Goal: Information Seeking & Learning: Check status

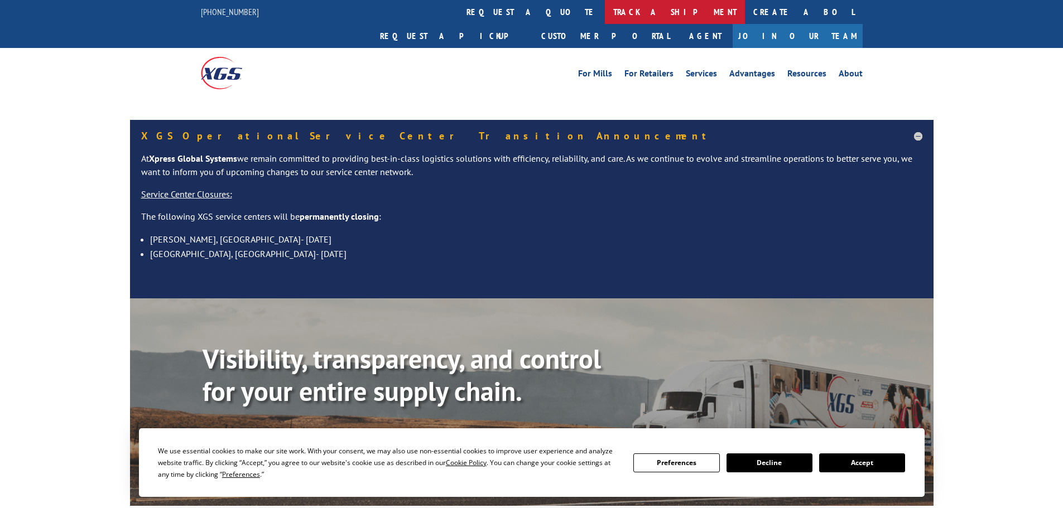
click at [605, 13] on link "track a shipment" at bounding box center [675, 12] width 140 height 24
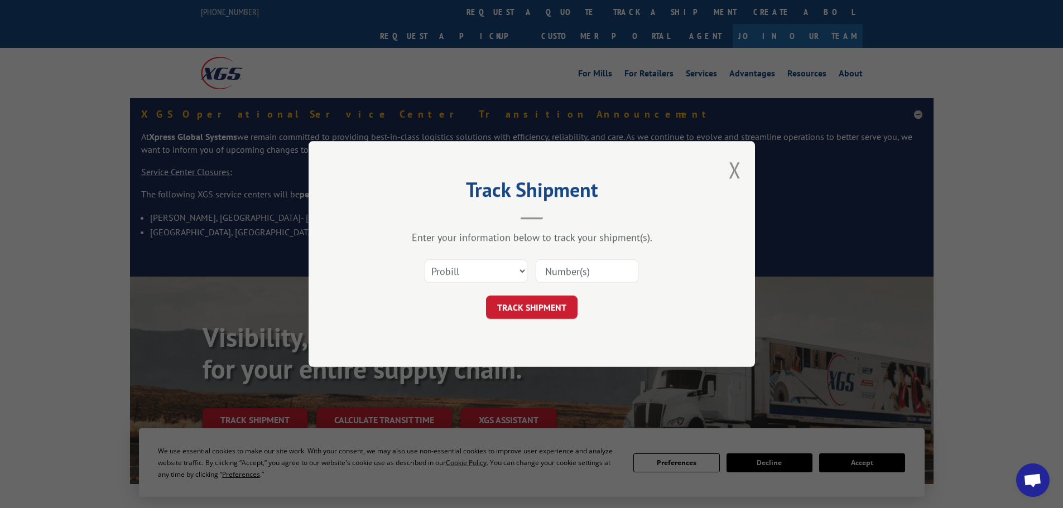
click at [590, 281] on input at bounding box center [587, 270] width 103 height 23
paste input "14543990"
type input "14543990"
click at [536, 303] on button "TRACK SHIPMENT" at bounding box center [532, 307] width 92 height 23
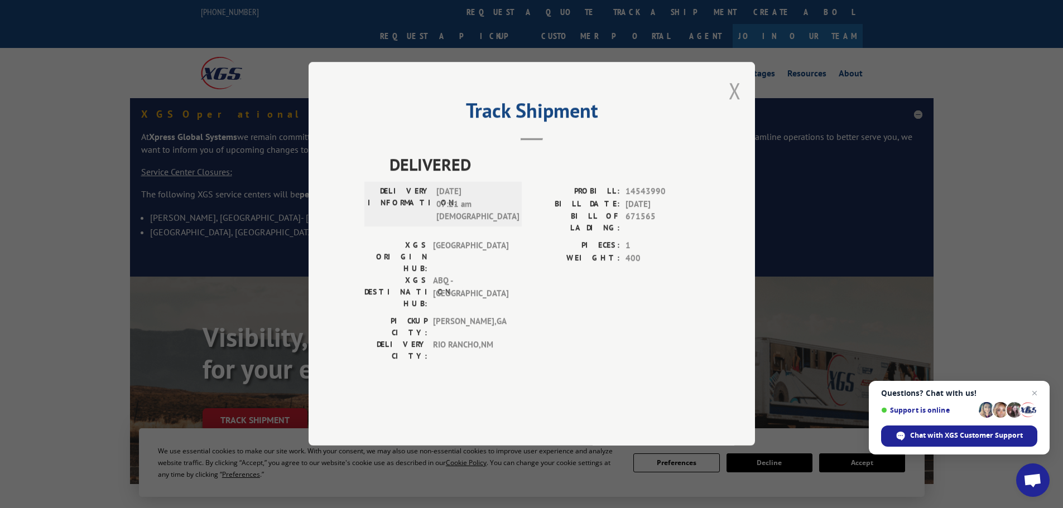
click at [735, 105] on button "Close modal" at bounding box center [735, 91] width 12 height 30
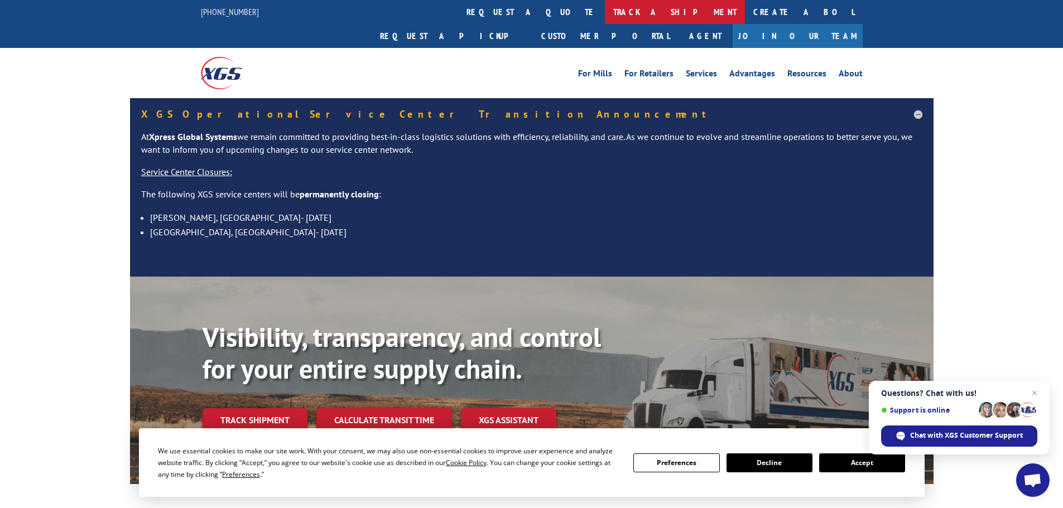
click at [605, 13] on link "track a shipment" at bounding box center [675, 12] width 140 height 24
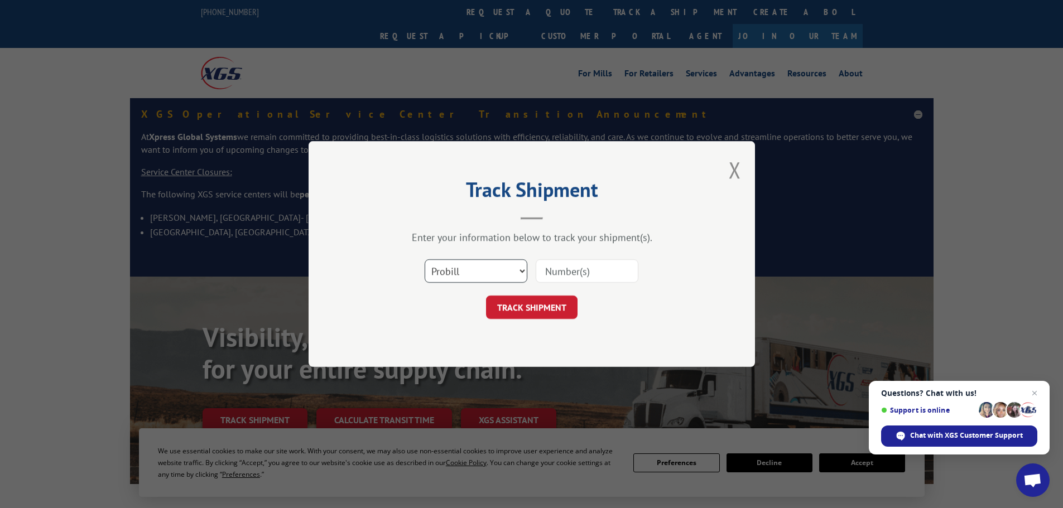
click at [501, 275] on select "Select category... Probill BOL PO" at bounding box center [476, 270] width 103 height 23
select select "bol"
click at [425, 259] on select "Select category... Probill BOL PO" at bounding box center [476, 270] width 103 height 23
click at [572, 261] on input at bounding box center [587, 270] width 103 height 23
paste input "14543990"
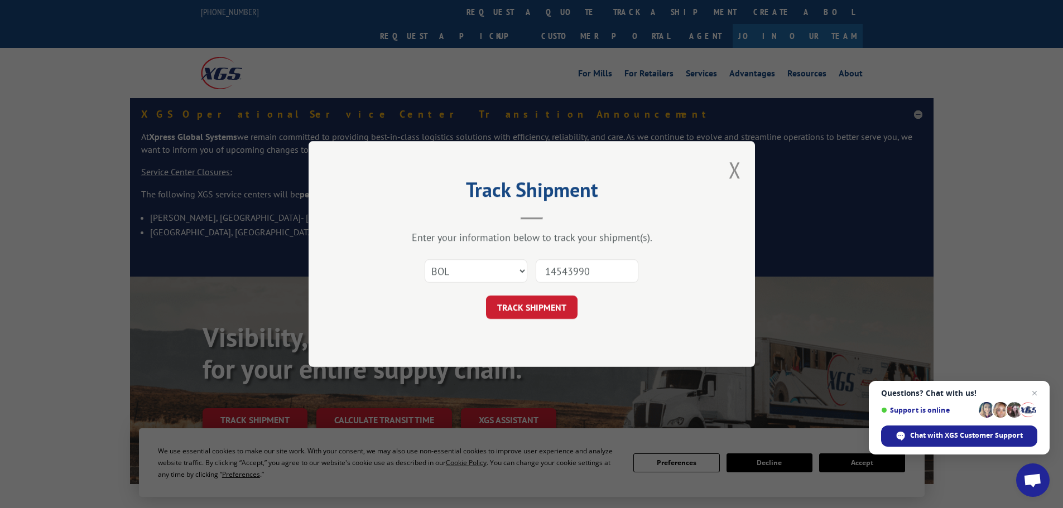
type input "14543990"
click at [561, 305] on button "TRACK SHIPMENT" at bounding box center [532, 307] width 92 height 23
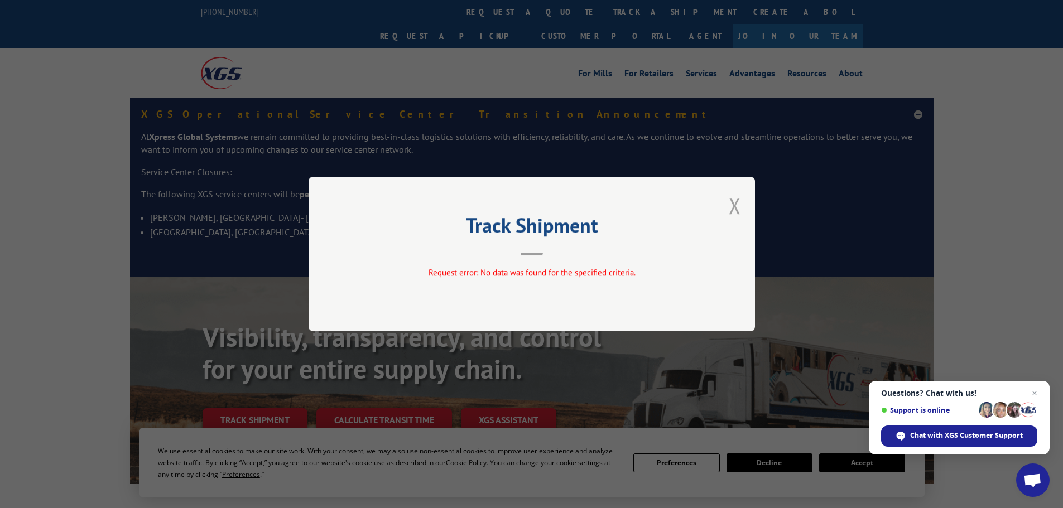
drag, startPoint x: 743, startPoint y: 207, endPoint x: 737, endPoint y: 209, distance: 6.0
click at [740, 209] on div "Track Shipment Request error: No data was found for the specified criteria." at bounding box center [532, 254] width 446 height 155
click at [733, 215] on button "Close modal" at bounding box center [735, 206] width 12 height 30
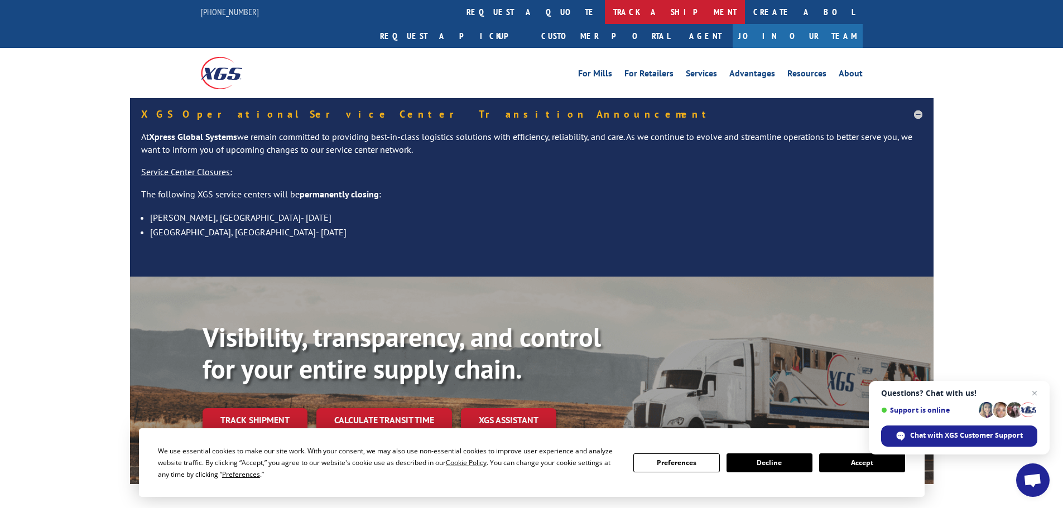
click at [605, 16] on link "track a shipment" at bounding box center [675, 12] width 140 height 24
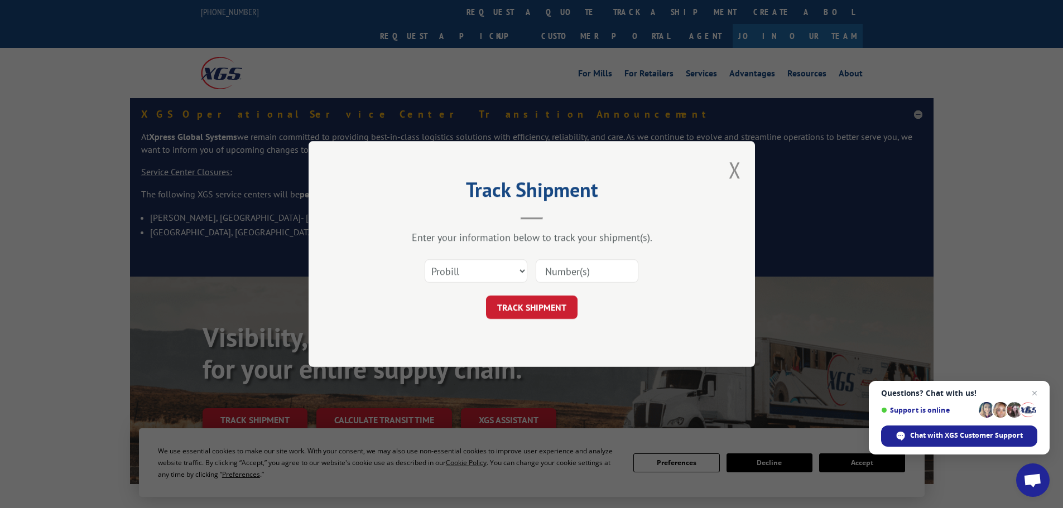
click at [566, 275] on input at bounding box center [587, 270] width 103 height 23
paste input "14543990"
type input "14543990"
click button "TRACK SHIPMENT" at bounding box center [532, 307] width 92 height 23
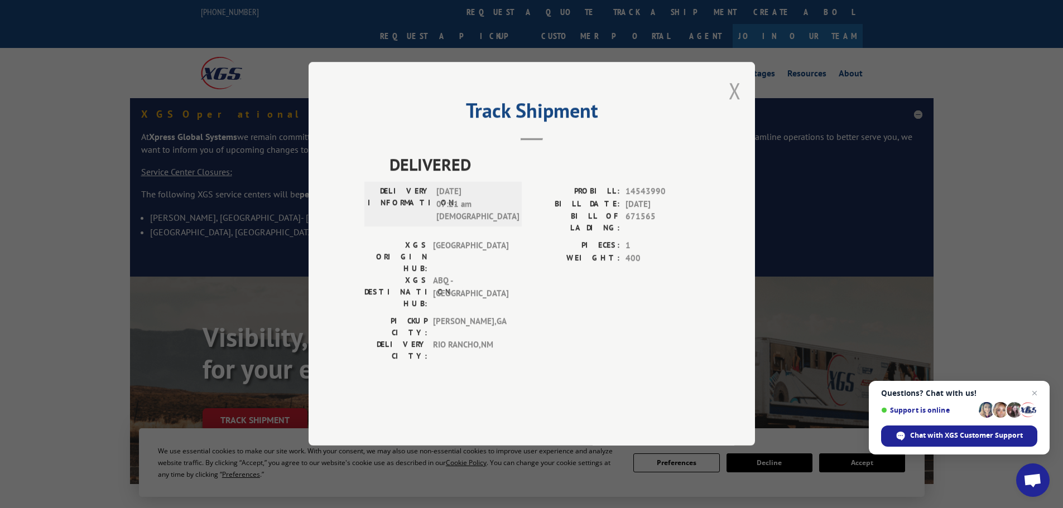
click at [735, 105] on button "Close modal" at bounding box center [735, 91] width 12 height 30
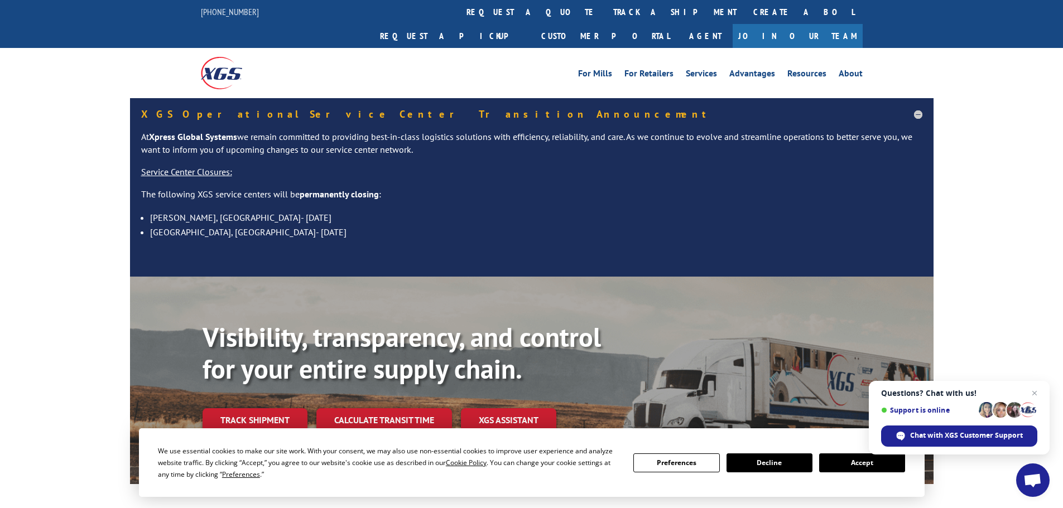
click at [605, 17] on link "track a shipment" at bounding box center [675, 12] width 140 height 24
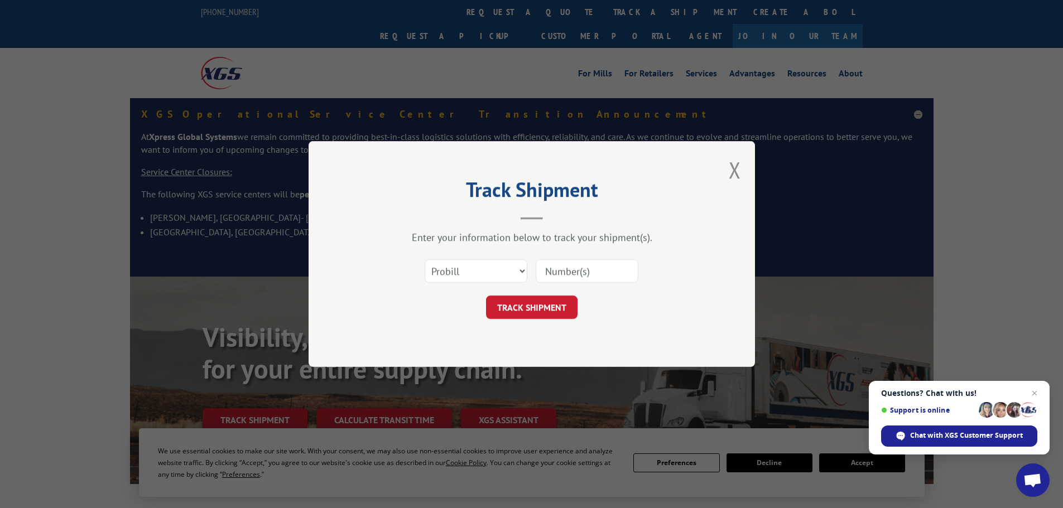
click at [585, 264] on input at bounding box center [587, 270] width 103 height 23
type input "14543990"
click button "TRACK SHIPMENT" at bounding box center [532, 307] width 92 height 23
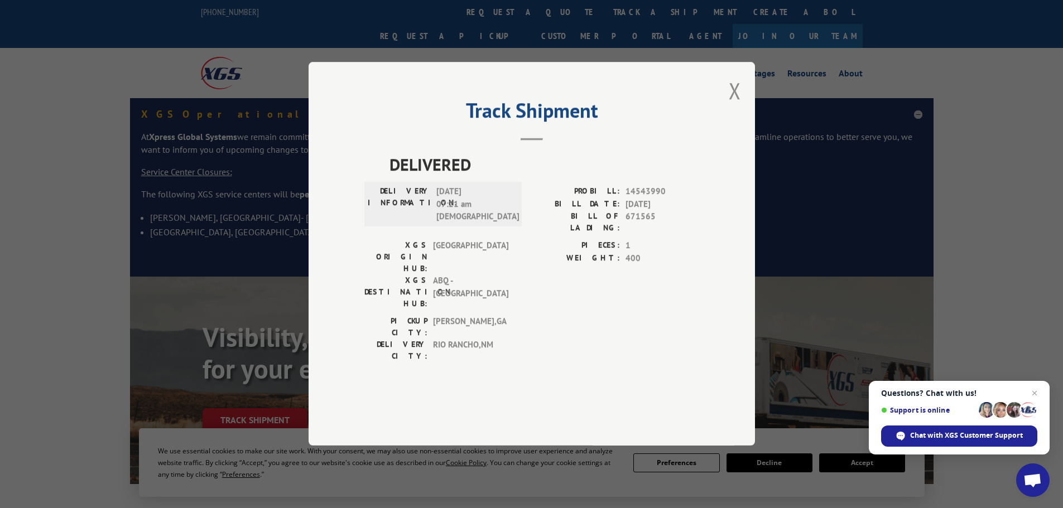
click at [635, 199] on span "14543990" at bounding box center [662, 192] width 74 height 13
copy span "14543990"
